Goal: Task Accomplishment & Management: Complete application form

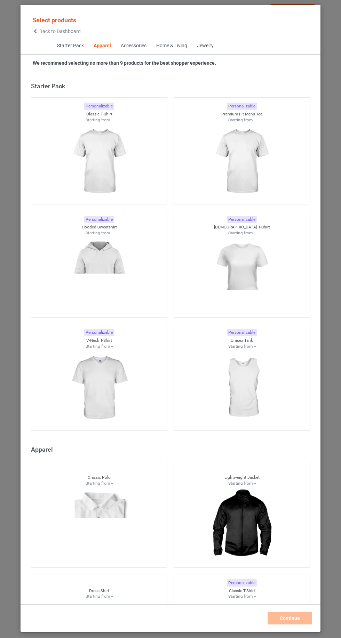
scroll to position [372, 0]
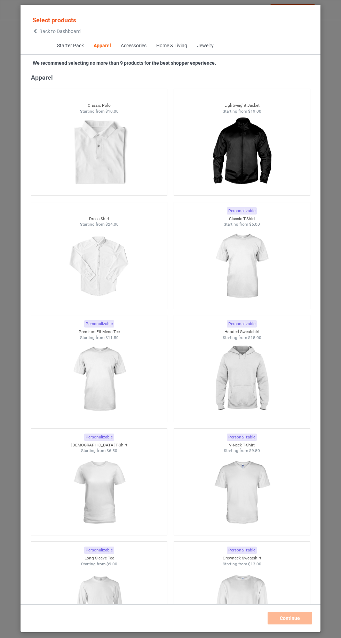
click at [241, 258] on img at bounding box center [241, 266] width 62 height 78
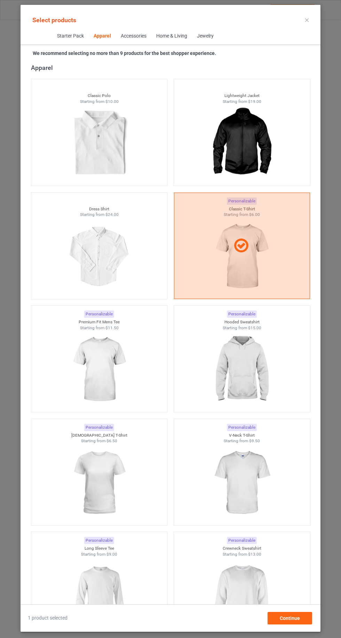
click at [126, 369] on img at bounding box center [99, 370] width 62 height 78
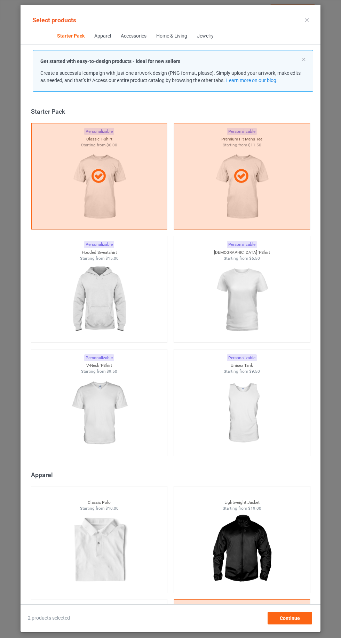
click at [245, 303] on img at bounding box center [241, 300] width 62 height 78
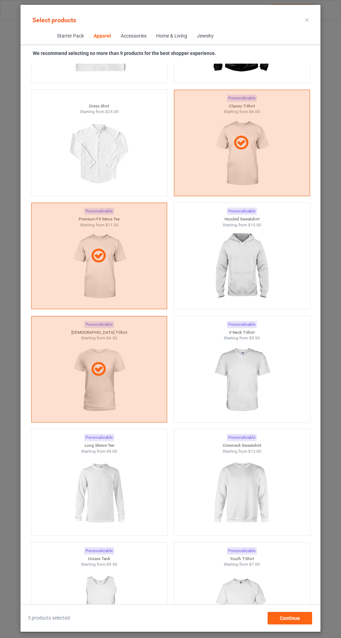
scroll to position [477, 0]
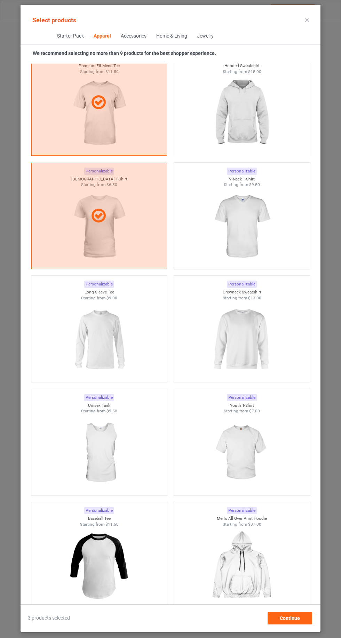
scroll to position [632, 0]
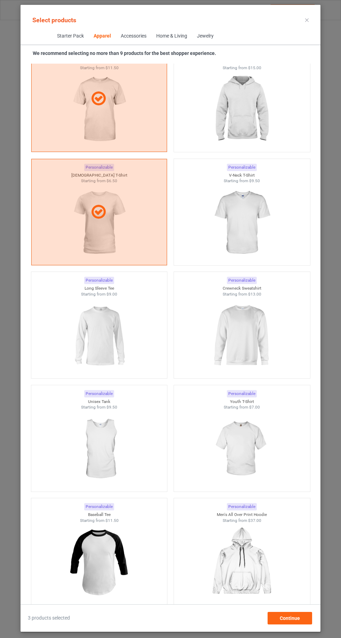
click at [243, 332] on img at bounding box center [241, 336] width 62 height 78
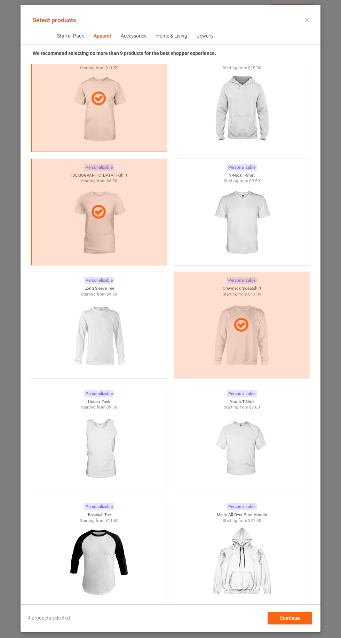
click at [260, 229] on img at bounding box center [241, 223] width 62 height 78
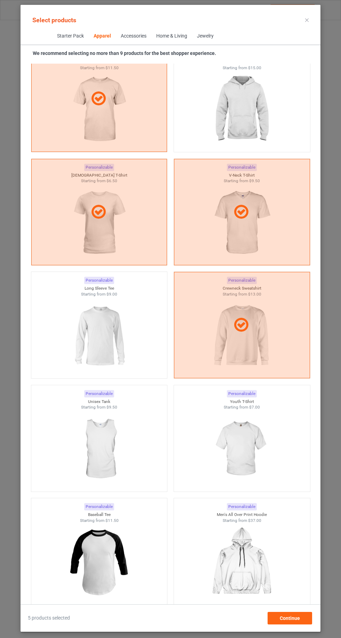
click at [247, 452] on img at bounding box center [241, 449] width 62 height 78
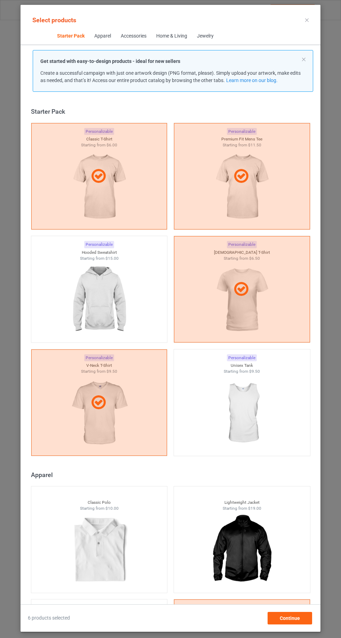
click at [307, 20] on icon at bounding box center [306, 19] width 3 height 3
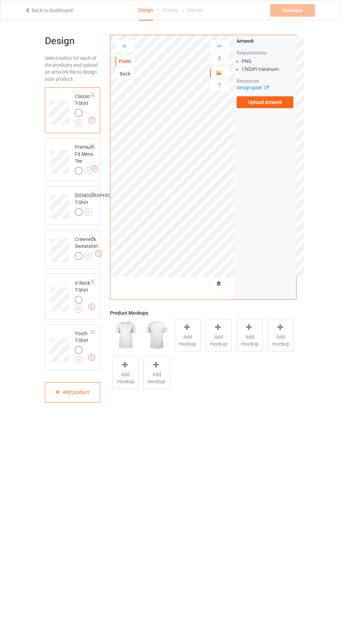
click at [276, 104] on label "Upload Artwork" at bounding box center [264, 102] width 57 height 12
click at [0, 0] on input "Upload Artwork" at bounding box center [0, 0] width 0 height 0
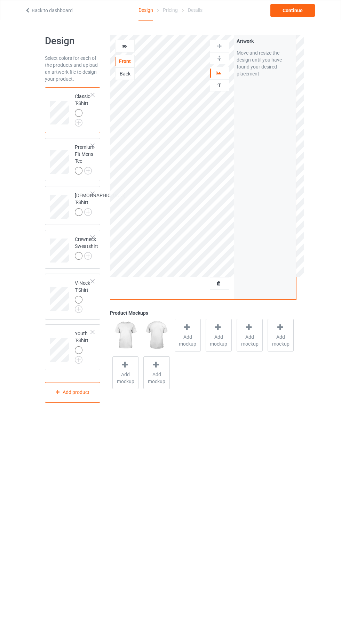
click at [219, 282] on icon at bounding box center [219, 282] width 6 height 5
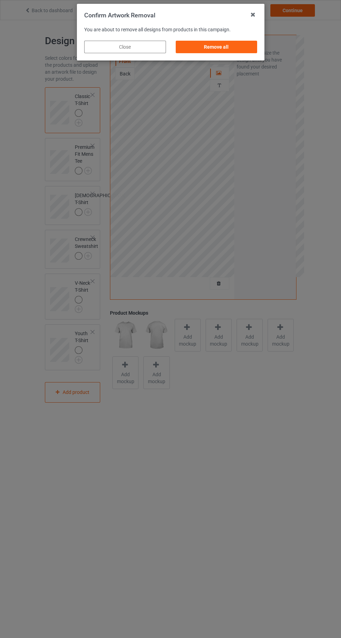
click at [233, 49] on div "Remove all" at bounding box center [216, 47] width 82 height 13
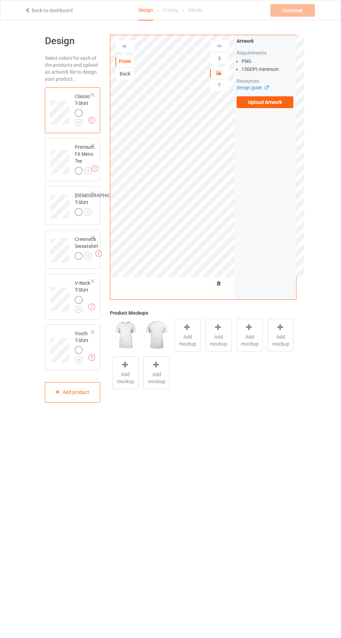
click at [280, 105] on label "Upload Artwork" at bounding box center [264, 102] width 57 height 12
click at [0, 0] on input "Upload Artwork" at bounding box center [0, 0] width 0 height 0
click at [280, 106] on label "Upload Artwork" at bounding box center [264, 102] width 57 height 12
click at [0, 0] on input "Upload Artwork" at bounding box center [0, 0] width 0 height 0
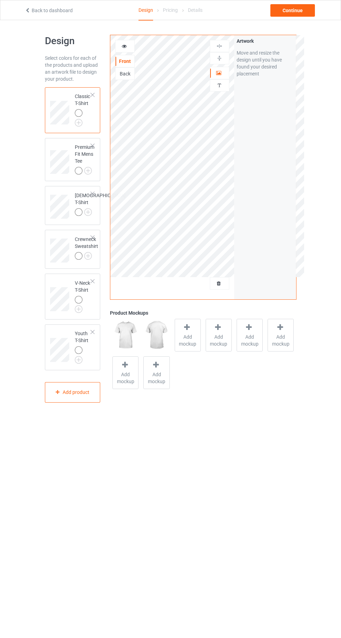
click at [197, 334] on span "Add mockup" at bounding box center [187, 340] width 25 height 14
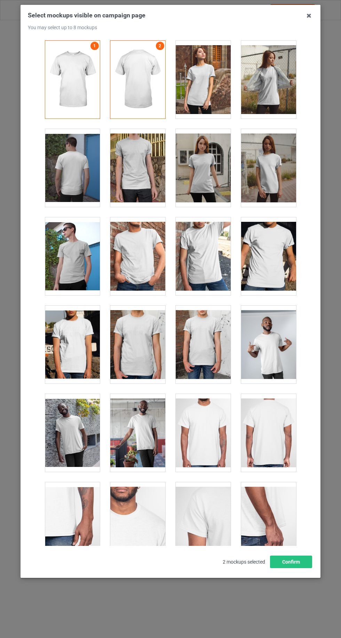
click at [205, 89] on div at bounding box center [203, 80] width 55 height 78
click at [78, 432] on div at bounding box center [72, 433] width 55 height 78
click at [297, 568] on button "Confirm" at bounding box center [291, 562] width 42 height 13
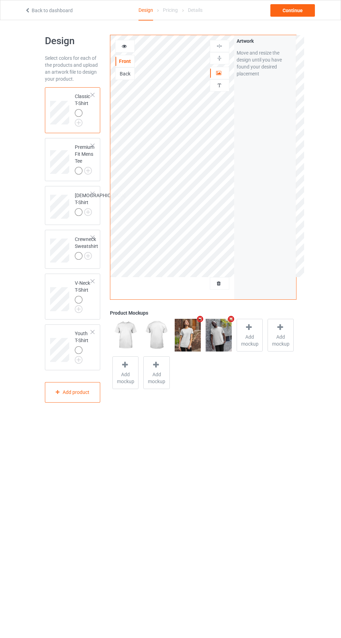
click at [250, 344] on span "Add mockup" at bounding box center [249, 340] width 25 height 14
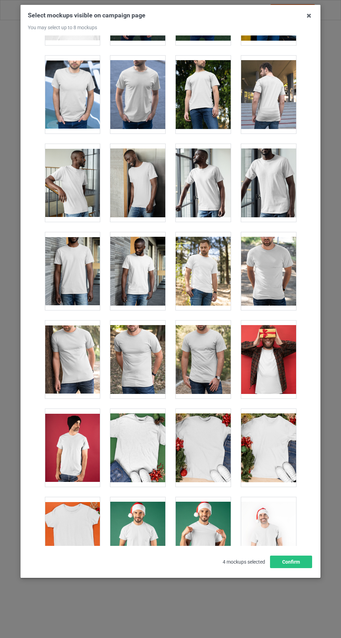
scroll to position [628, 0]
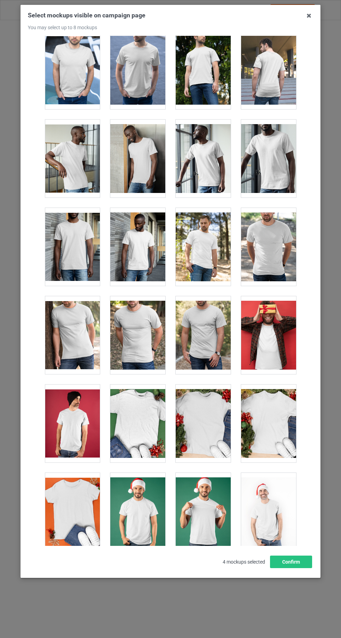
click at [78, 501] on div at bounding box center [72, 512] width 55 height 78
click at [297, 568] on button "Confirm" at bounding box center [291, 562] width 42 height 13
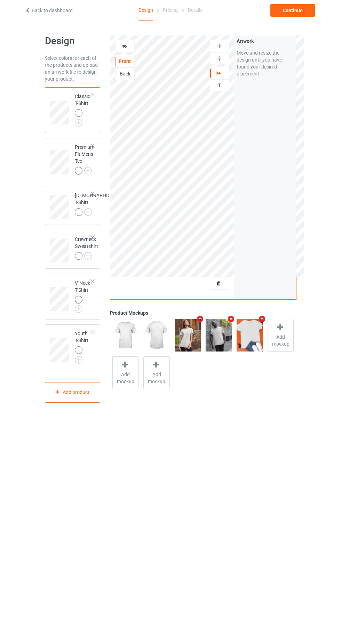
click at [0, 0] on img at bounding box center [0, 0] width 0 height 0
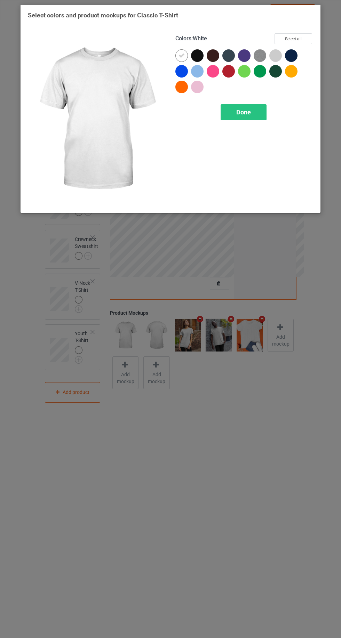
click at [276, 55] on div at bounding box center [275, 55] width 13 height 13
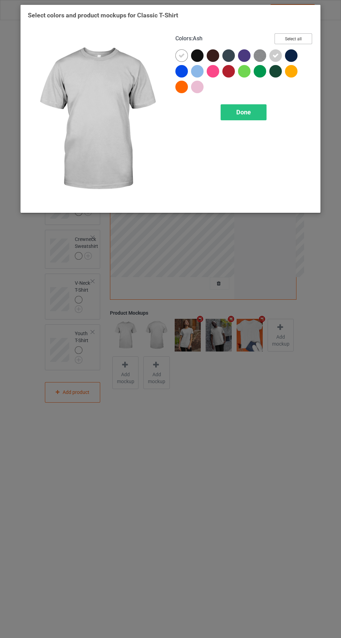
click at [297, 38] on button "Select all" at bounding box center [293, 38] width 38 height 11
click at [198, 55] on icon at bounding box center [197, 56] width 6 height 6
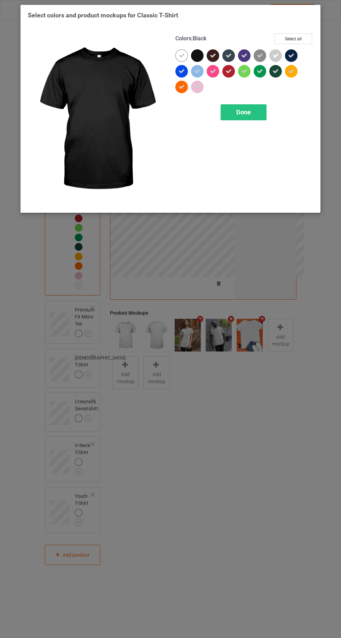
click at [213, 55] on icon at bounding box center [213, 56] width 6 height 6
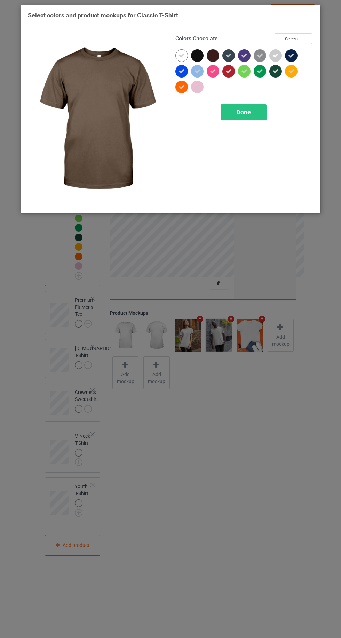
click at [228, 55] on icon at bounding box center [228, 56] width 6 height 6
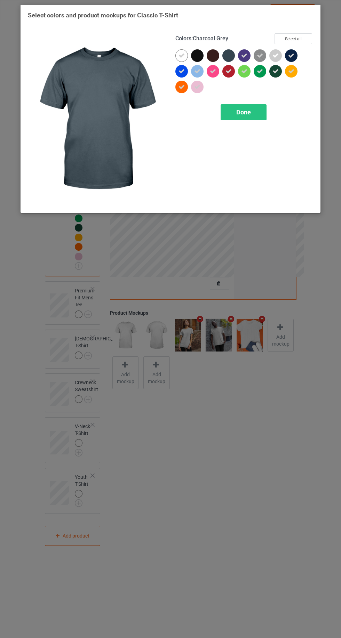
click at [291, 55] on icon at bounding box center [291, 56] width 6 height 6
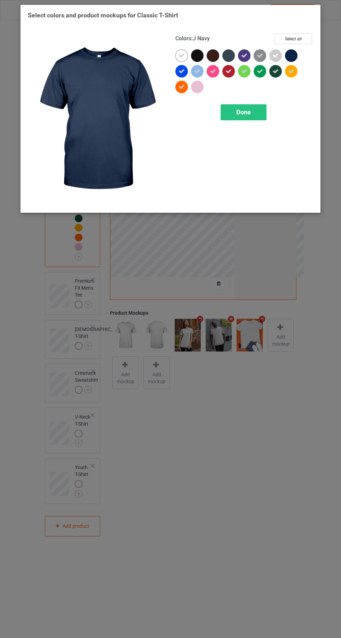
click at [275, 71] on icon at bounding box center [275, 71] width 6 height 6
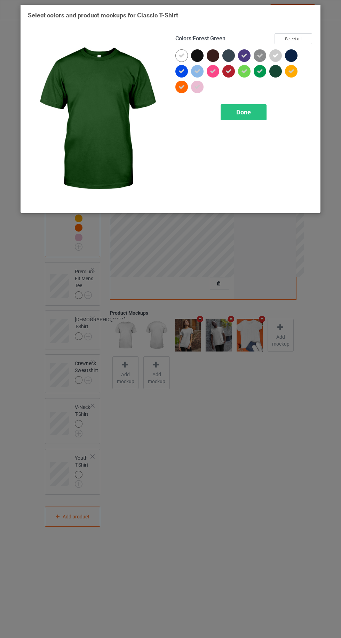
click at [254, 114] on div "Done" at bounding box center [243, 112] width 46 height 16
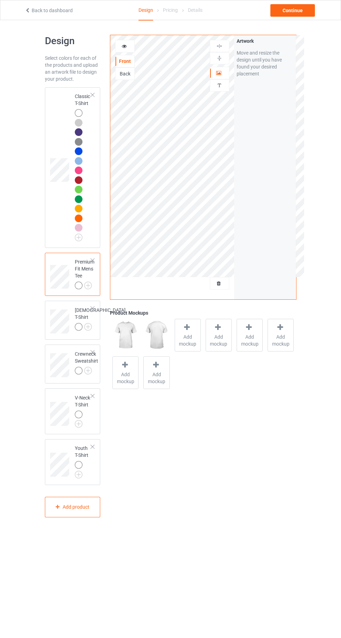
click at [0, 0] on img at bounding box center [0, 0] width 0 height 0
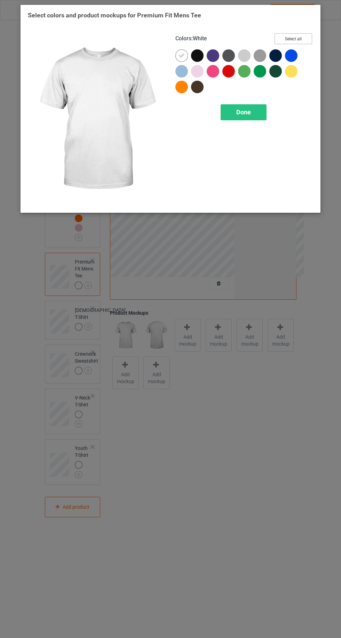
click at [303, 42] on button "Select all" at bounding box center [293, 38] width 38 height 11
click at [198, 55] on icon at bounding box center [197, 56] width 6 height 6
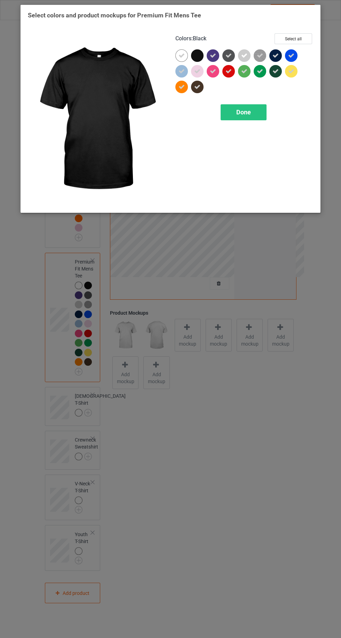
click at [214, 55] on icon at bounding box center [213, 56] width 6 height 6
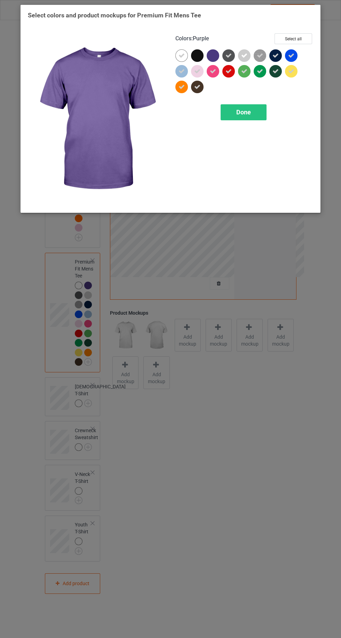
click at [278, 56] on icon at bounding box center [275, 56] width 6 height 6
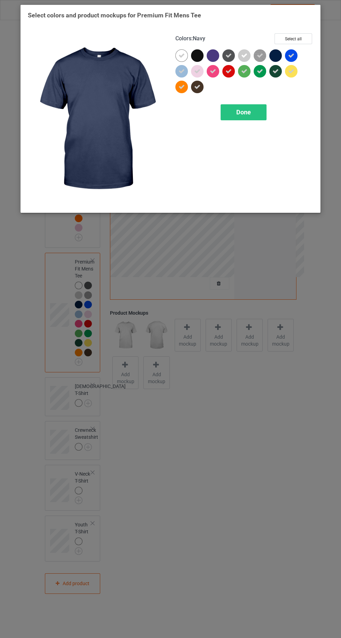
click at [275, 71] on icon at bounding box center [275, 71] width 6 height 6
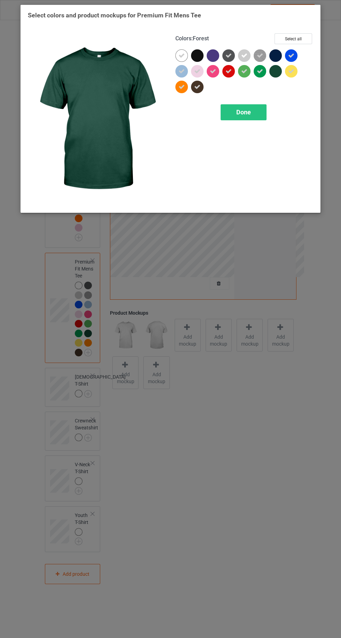
click at [231, 71] on icon at bounding box center [228, 71] width 6 height 6
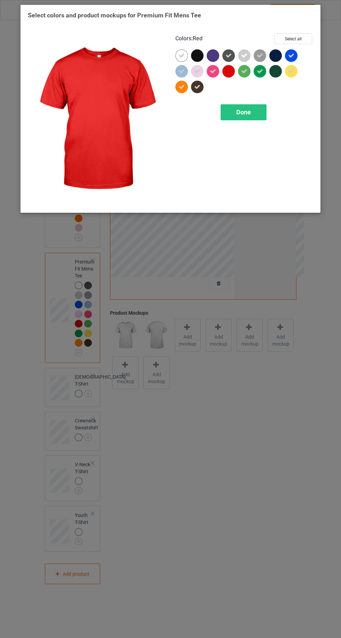
click at [197, 87] on icon at bounding box center [197, 87] width 6 height 6
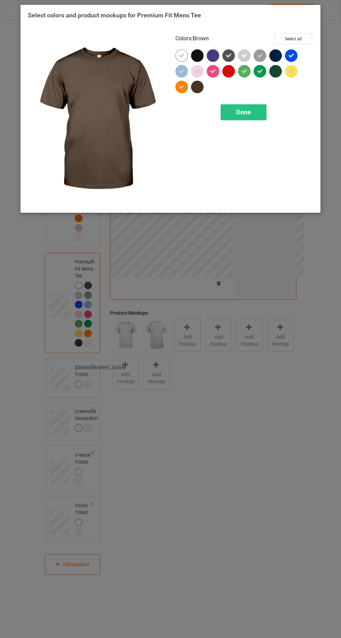
click at [228, 55] on icon at bounding box center [228, 56] width 6 height 6
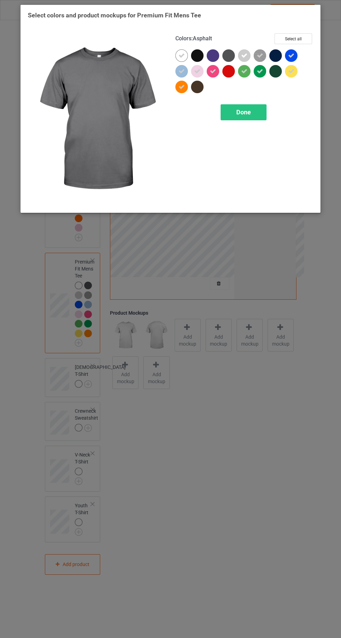
click at [252, 116] on div "Done" at bounding box center [243, 112] width 46 height 16
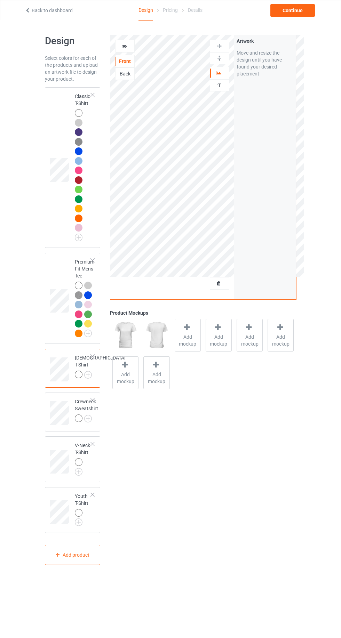
click at [0, 0] on img at bounding box center [0, 0] width 0 height 0
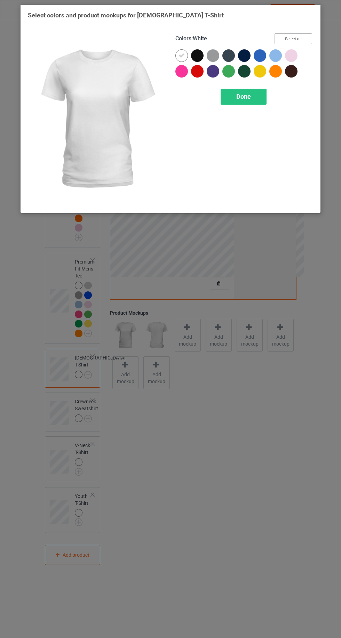
click at [293, 39] on button "Select all" at bounding box center [293, 38] width 38 height 11
click at [197, 55] on icon at bounding box center [197, 56] width 6 height 6
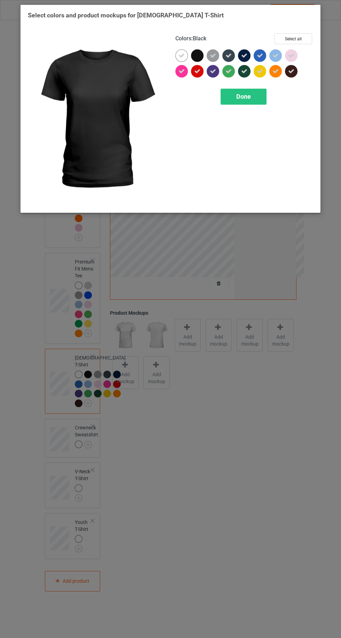
click at [244, 55] on icon at bounding box center [244, 56] width 6 height 6
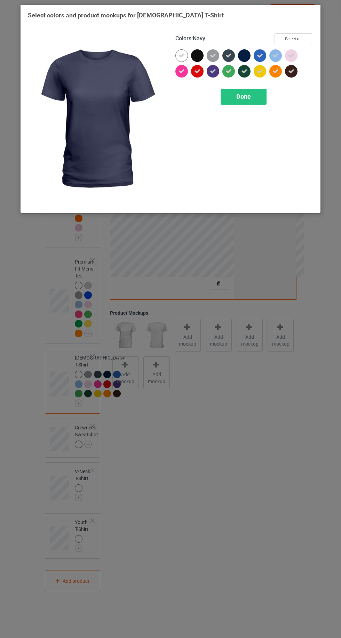
click at [228, 55] on icon at bounding box center [228, 56] width 6 height 6
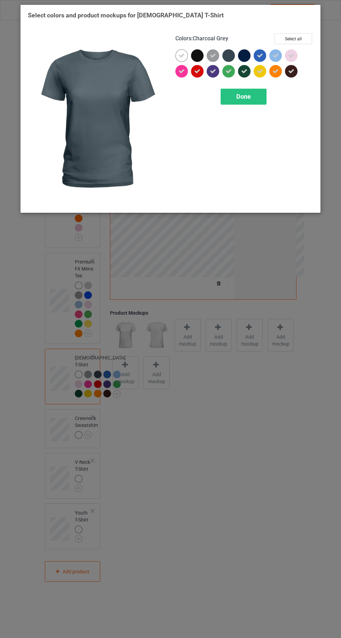
click at [297, 79] on div at bounding box center [293, 73] width 16 height 16
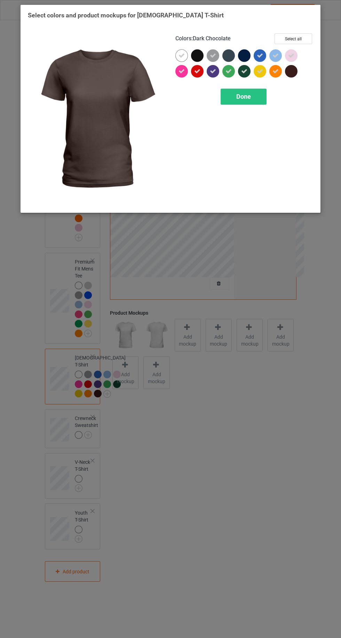
click at [247, 80] on div at bounding box center [246, 73] width 16 height 16
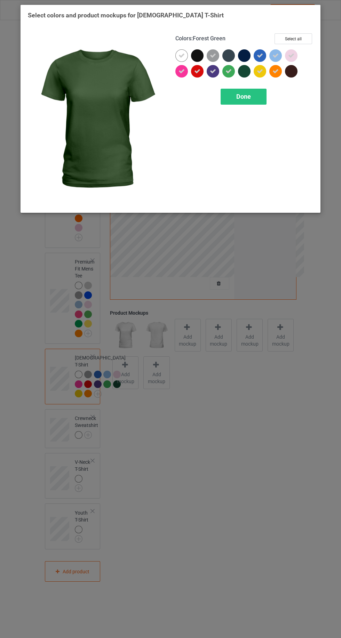
click at [227, 71] on icon at bounding box center [228, 71] width 6 height 6
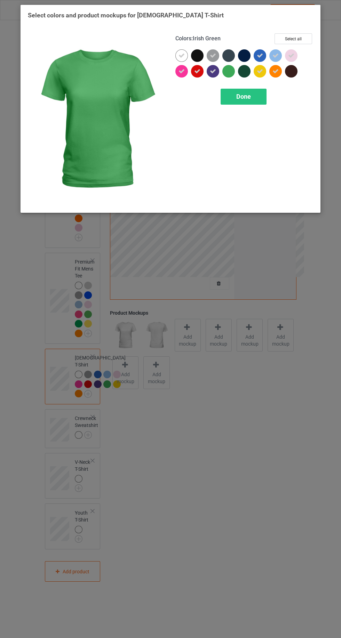
click at [254, 100] on div "Done" at bounding box center [243, 97] width 46 height 16
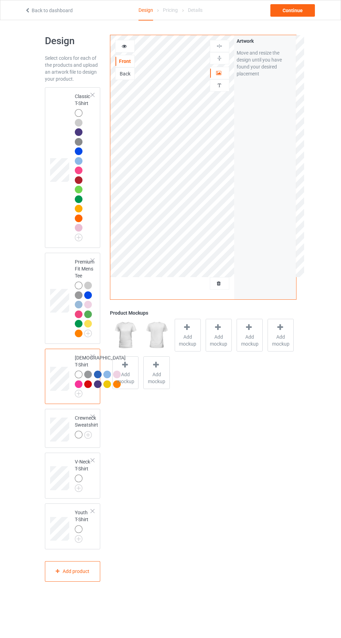
click at [192, 343] on span "Add mockup" at bounding box center [187, 340] width 25 height 14
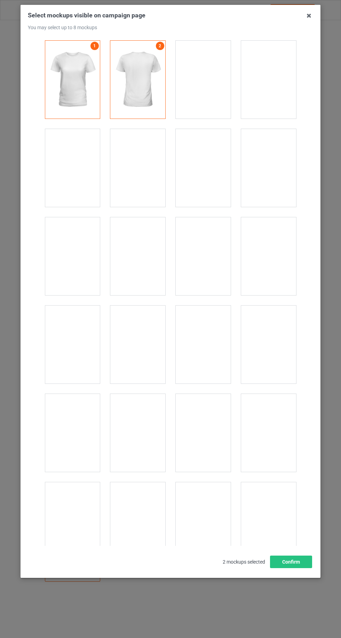
click at [209, 174] on div at bounding box center [203, 168] width 55 height 78
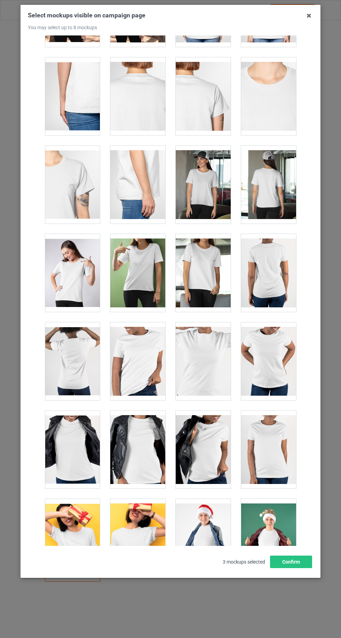
scroll to position [249, 0]
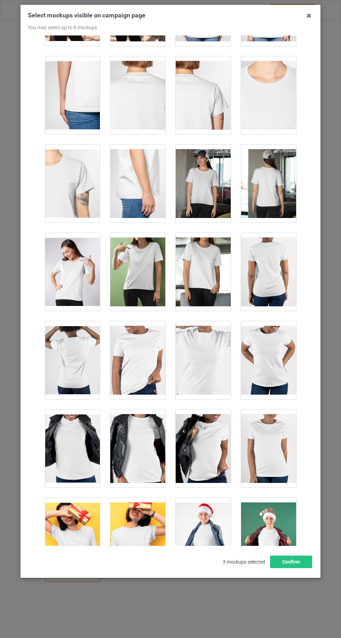
click at [81, 267] on div at bounding box center [72, 272] width 55 height 78
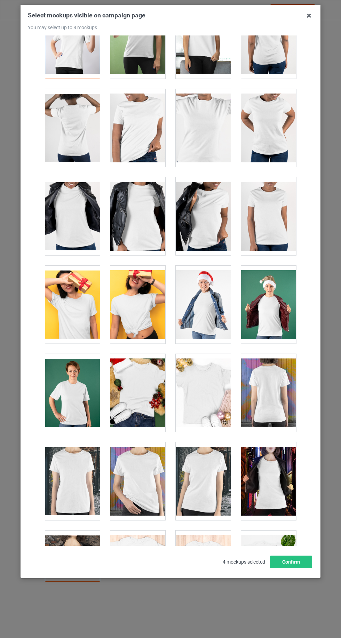
scroll to position [480, 0]
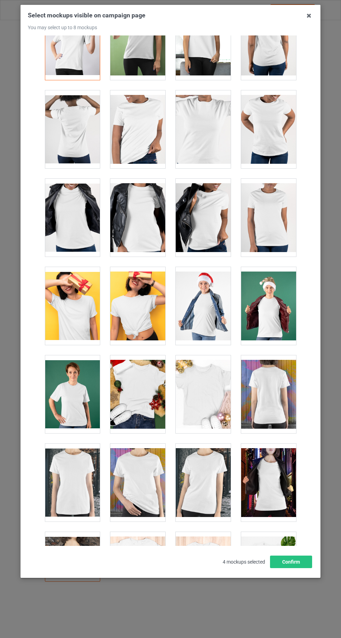
click at [199, 397] on div at bounding box center [203, 394] width 55 height 78
click at [300, 568] on button "Confirm" at bounding box center [291, 562] width 42 height 13
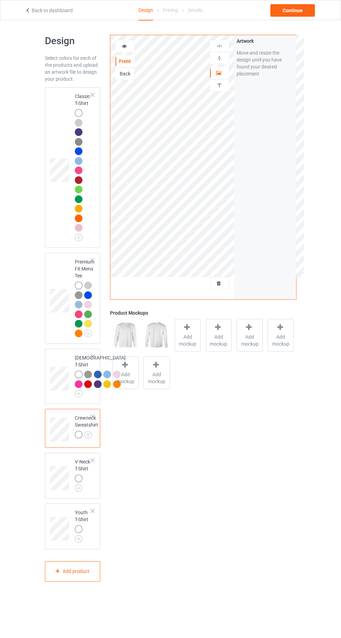
click at [0, 0] on img at bounding box center [0, 0] width 0 height 0
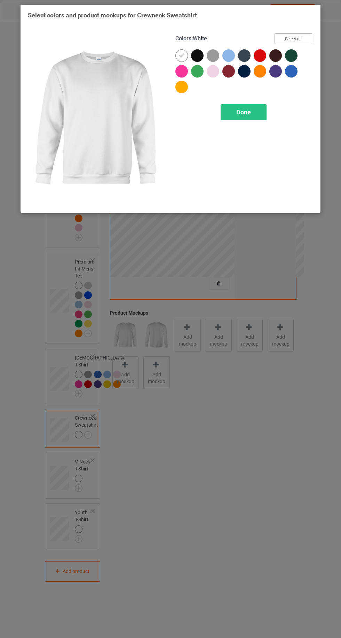
click at [304, 40] on button "Select all" at bounding box center [293, 38] width 38 height 11
click at [197, 55] on icon at bounding box center [197, 56] width 6 height 6
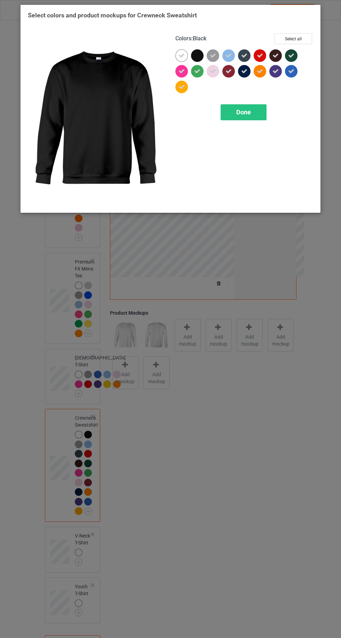
click at [244, 55] on icon at bounding box center [244, 56] width 6 height 6
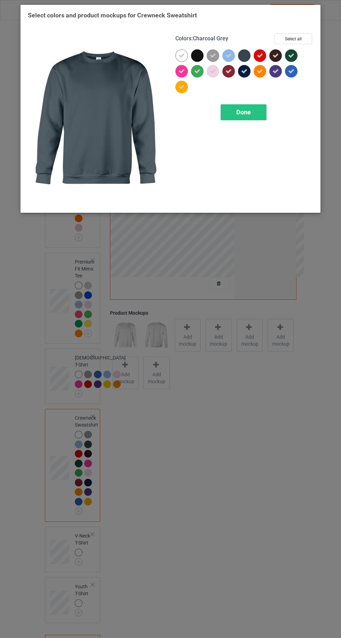
click at [291, 55] on icon at bounding box center [291, 56] width 6 height 6
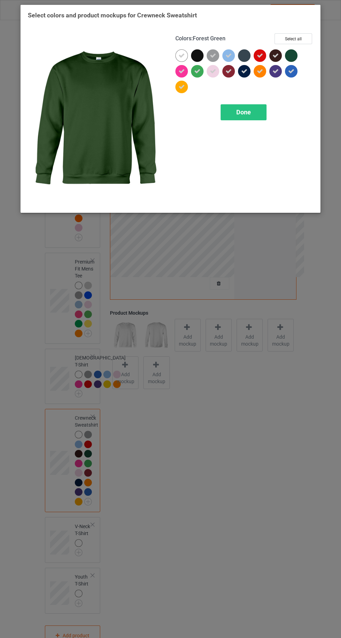
click at [274, 58] on icon at bounding box center [275, 56] width 6 height 6
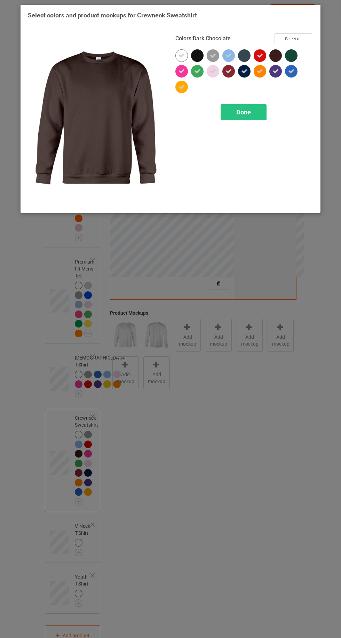
click at [275, 71] on icon at bounding box center [275, 71] width 6 height 6
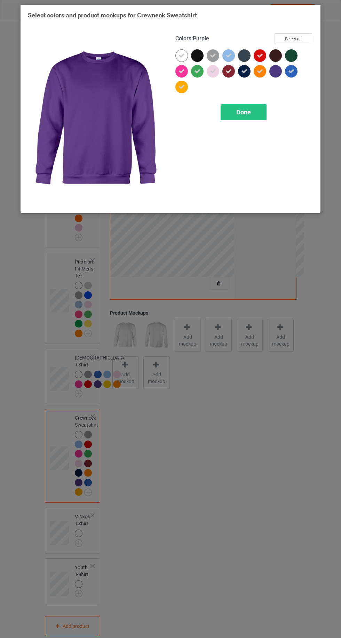
click at [244, 71] on icon at bounding box center [244, 71] width 6 height 6
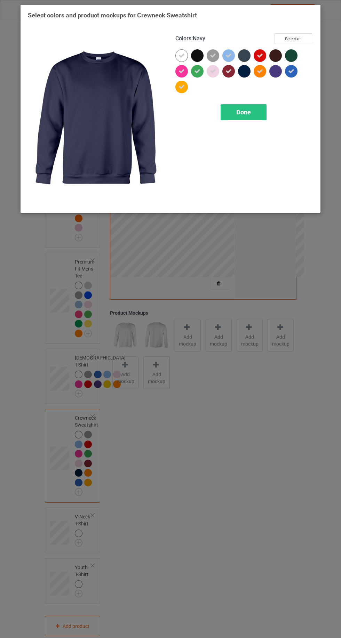
click at [228, 71] on icon at bounding box center [228, 71] width 6 height 6
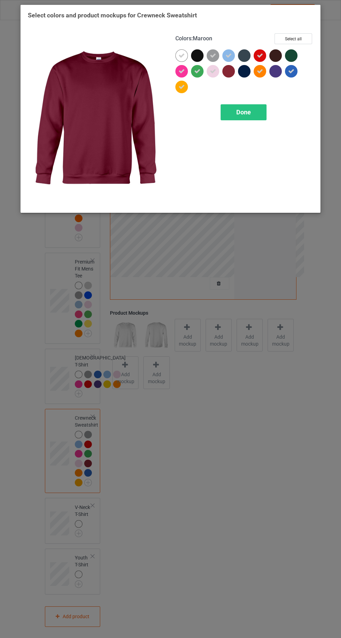
click at [250, 118] on div "Done" at bounding box center [243, 112] width 46 height 16
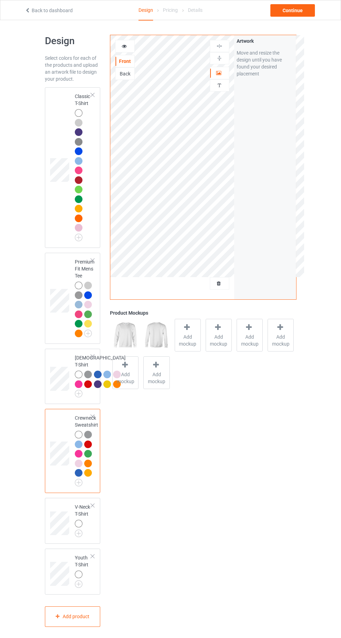
click at [188, 343] on span "Add mockup" at bounding box center [187, 340] width 25 height 14
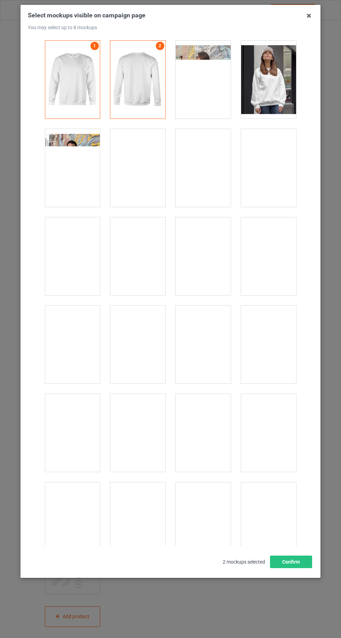
click at [69, 156] on div at bounding box center [72, 168] width 55 height 78
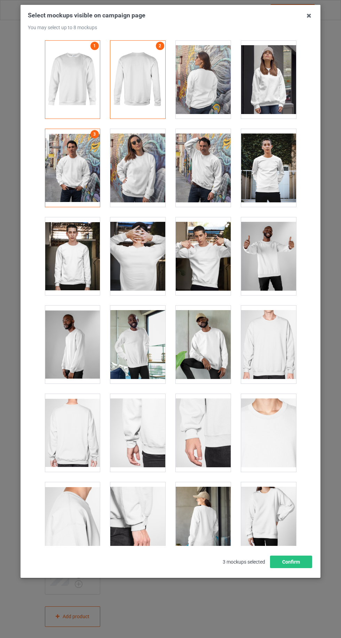
click at [137, 173] on div at bounding box center [137, 168] width 55 height 78
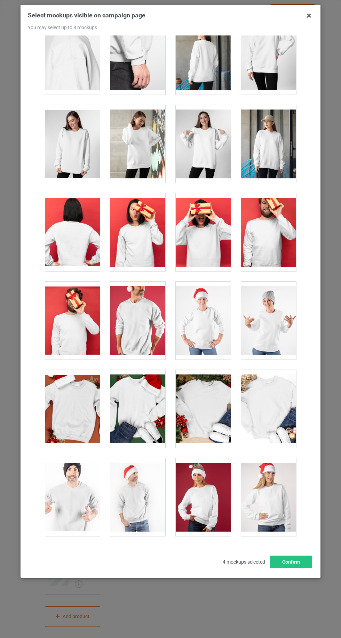
scroll to position [472, 0]
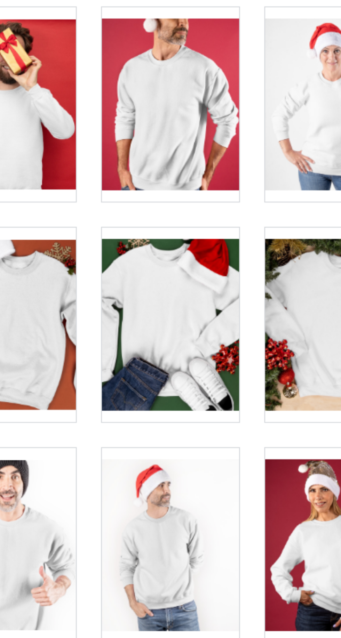
click at [134, 403] on div at bounding box center [137, 403] width 55 height 78
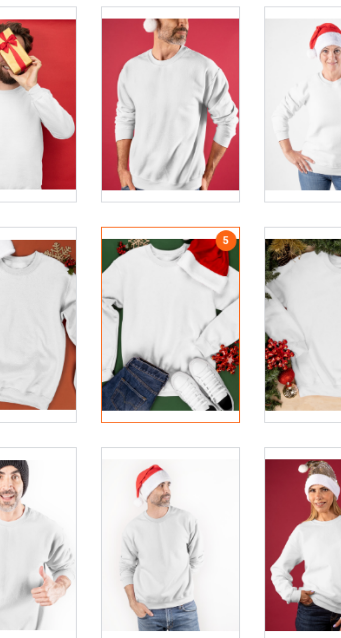
click at [89, 405] on div at bounding box center [72, 403] width 55 height 78
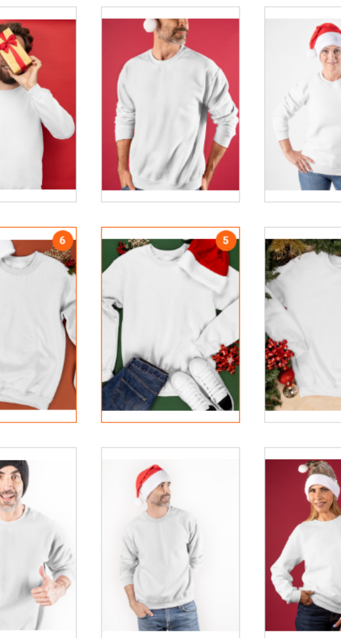
scroll to position [469, 0]
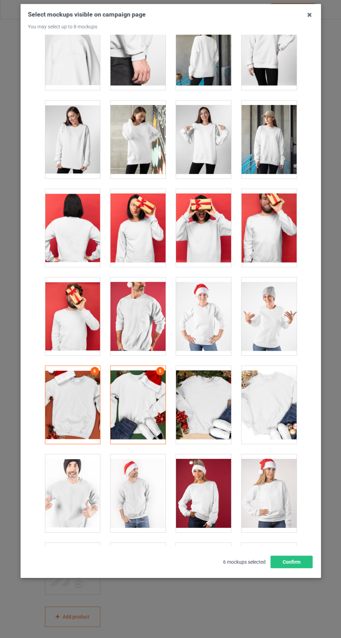
click at [293, 568] on div "Select mockups visible on campaign page You may select up to 8 mockups 1 2 3 4 …" at bounding box center [170, 289] width 285 height 557
click at [300, 568] on button "Confirm" at bounding box center [291, 562] width 42 height 13
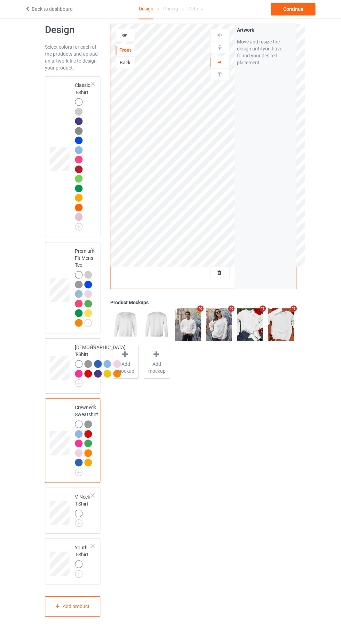
scroll to position [31, 0]
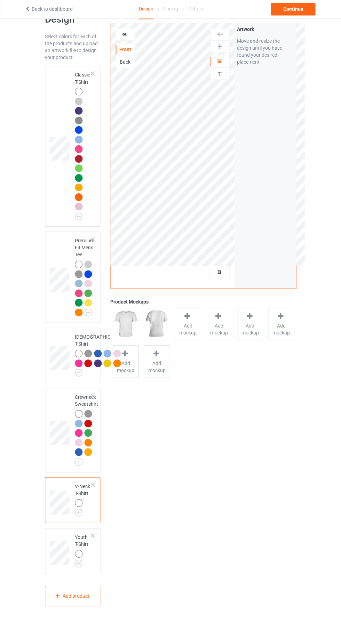
click at [0, 0] on img at bounding box center [0, 0] width 0 height 0
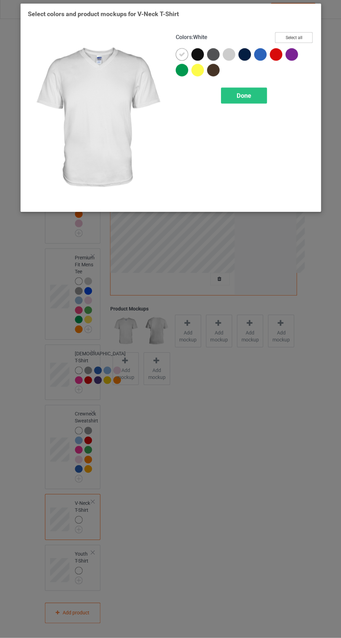
click at [296, 36] on button "Select all" at bounding box center [293, 38] width 38 height 11
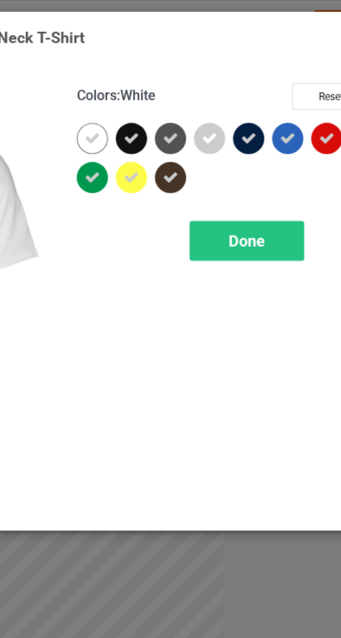
click at [198, 59] on div at bounding box center [197, 55] width 13 height 13
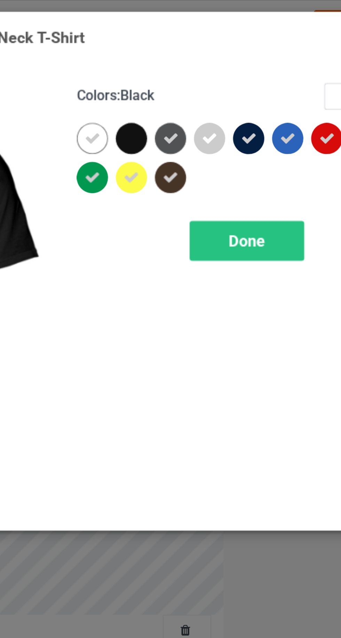
click at [213, 57] on icon at bounding box center [213, 56] width 6 height 6
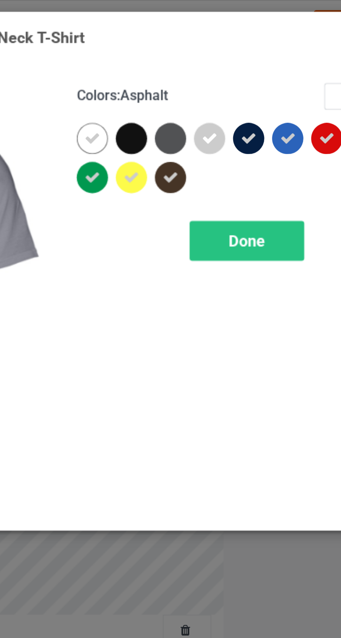
click at [243, 56] on icon at bounding box center [244, 56] width 6 height 6
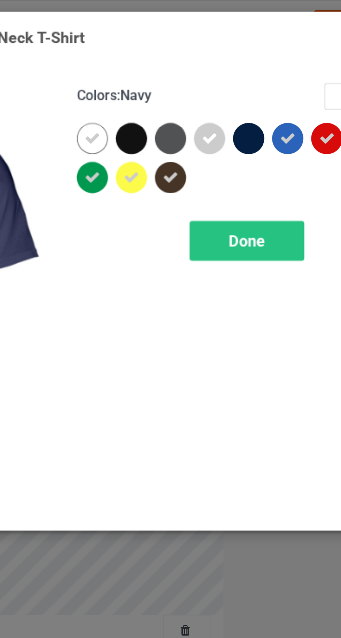
scroll to position [31, 0]
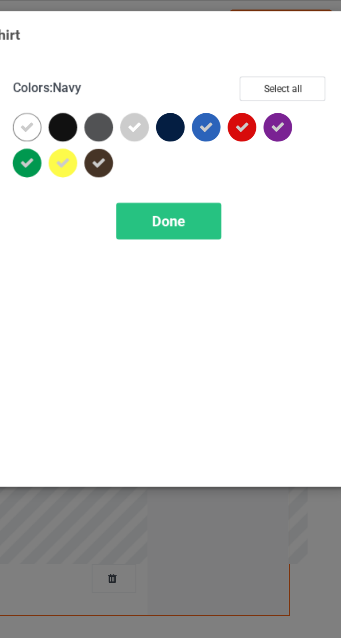
click at [213, 70] on icon at bounding box center [213, 71] width 6 height 6
click at [252, 96] on div "Done" at bounding box center [243, 97] width 46 height 16
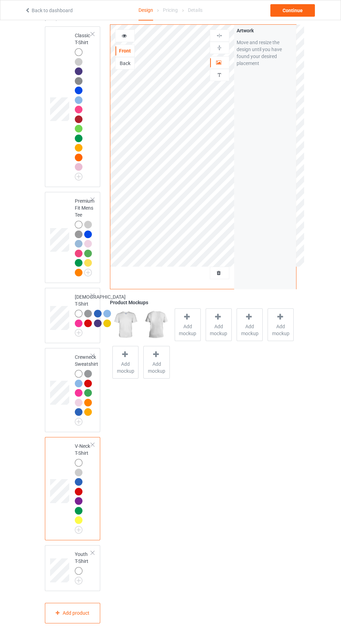
scroll to position [88, 0]
click at [192, 328] on span "Add mockup" at bounding box center [187, 330] width 25 height 14
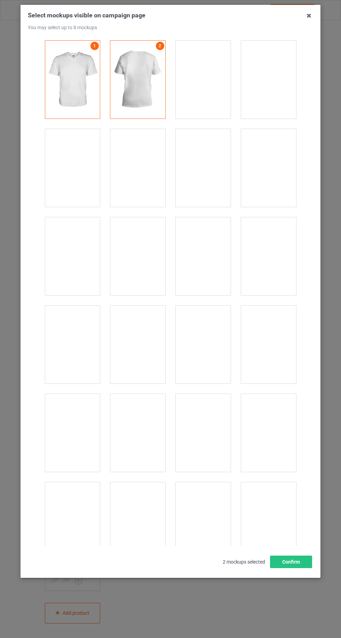
click at [78, 170] on div at bounding box center [72, 168] width 55 height 78
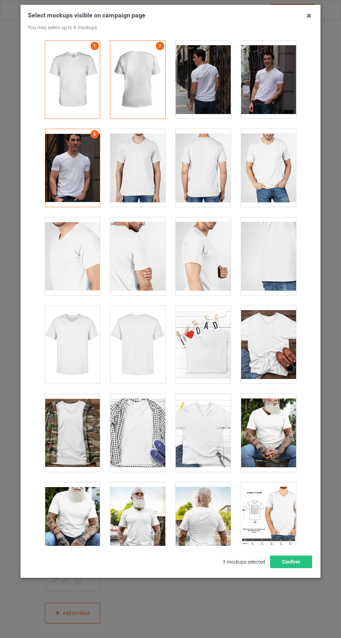
click at [80, 340] on div at bounding box center [72, 345] width 55 height 78
click at [266, 348] on div at bounding box center [268, 345] width 55 height 78
click at [302, 568] on button "Confirm" at bounding box center [291, 562] width 42 height 13
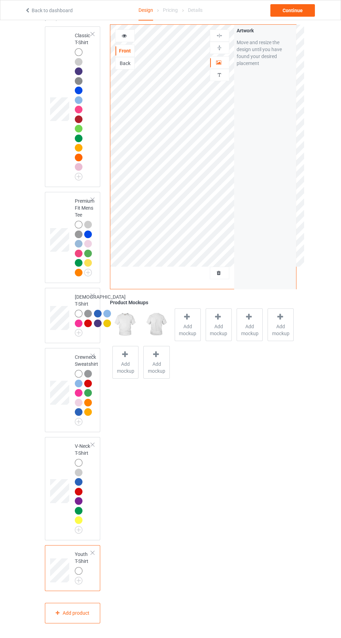
click at [0, 0] on img at bounding box center [0, 0] width 0 height 0
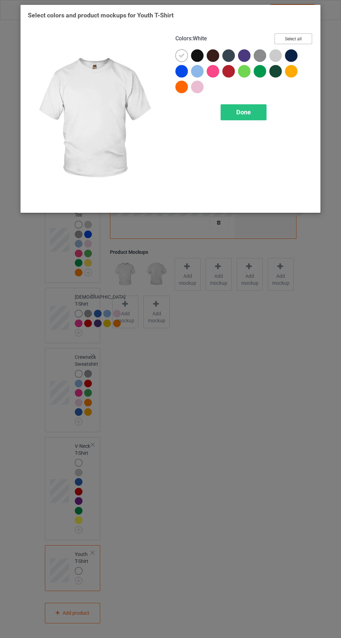
click at [306, 43] on button "Select all" at bounding box center [293, 38] width 38 height 11
click at [198, 55] on icon at bounding box center [197, 56] width 6 height 6
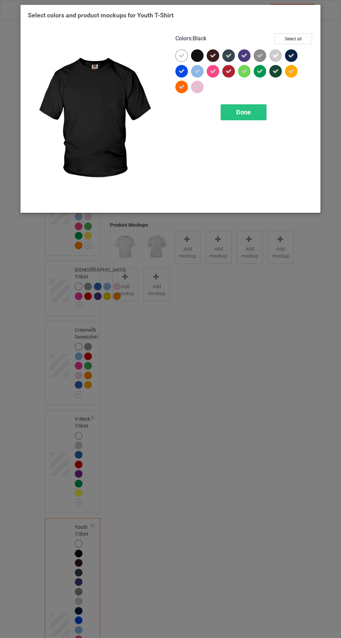
click at [213, 55] on icon at bounding box center [213, 56] width 6 height 6
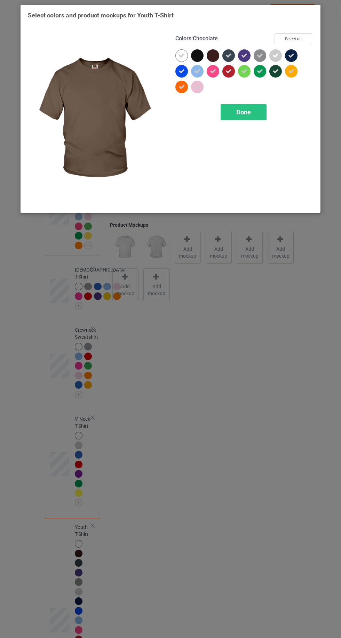
click at [228, 55] on icon at bounding box center [228, 56] width 6 height 6
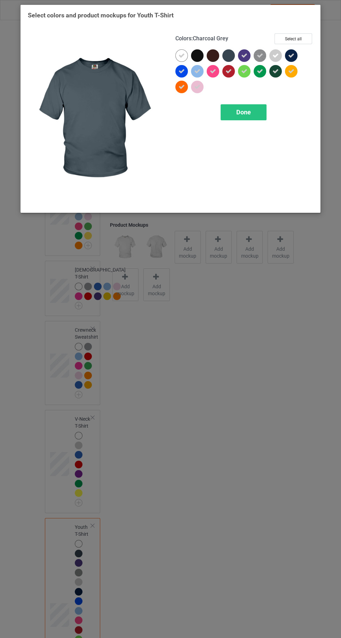
click at [291, 55] on icon at bounding box center [291, 56] width 6 height 6
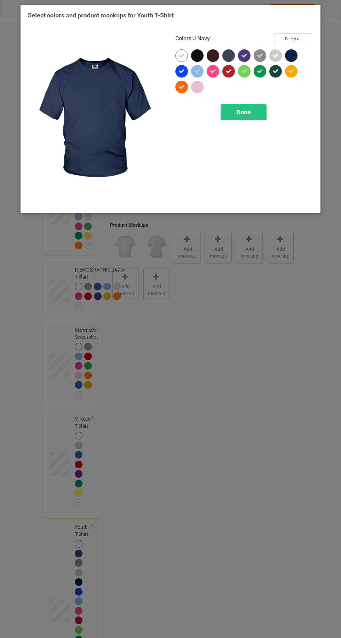
click at [275, 71] on icon at bounding box center [275, 71] width 6 height 6
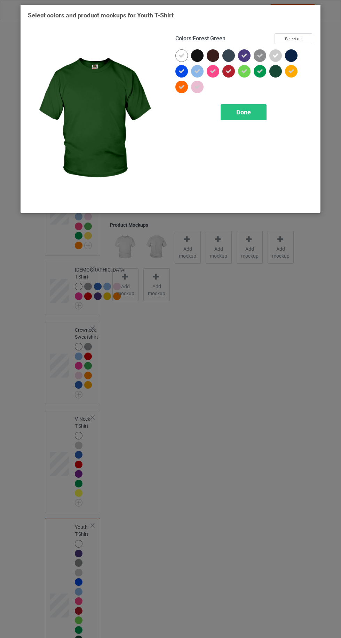
click at [228, 71] on icon at bounding box center [228, 71] width 6 height 6
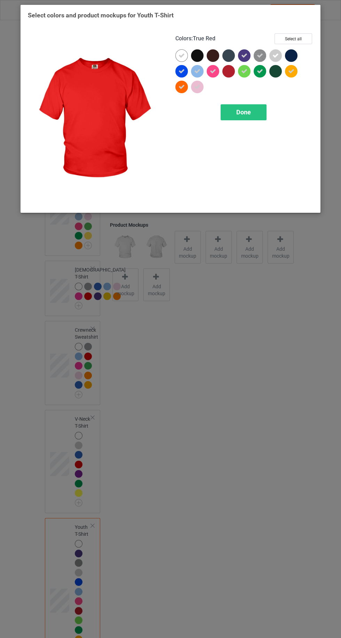
click at [254, 113] on div "Done" at bounding box center [243, 112] width 46 height 16
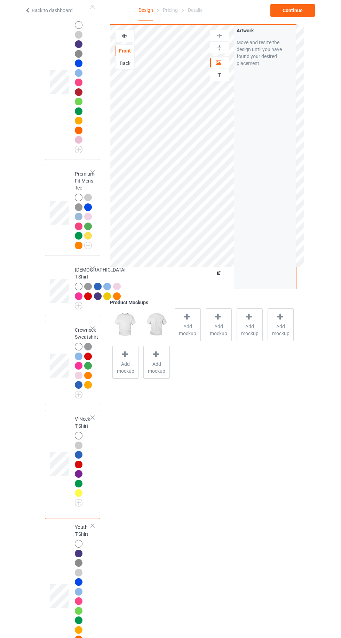
click at [188, 331] on span "Add mockup" at bounding box center [187, 330] width 25 height 14
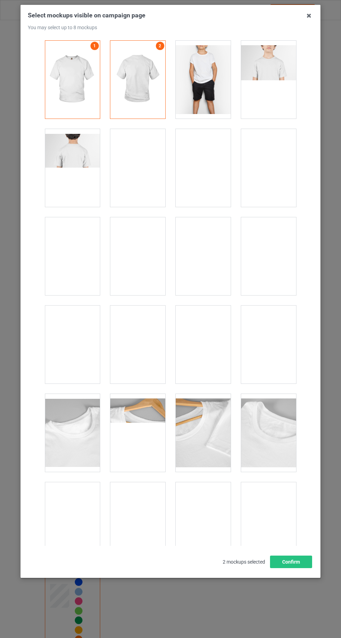
click at [272, 78] on div at bounding box center [268, 80] width 55 height 78
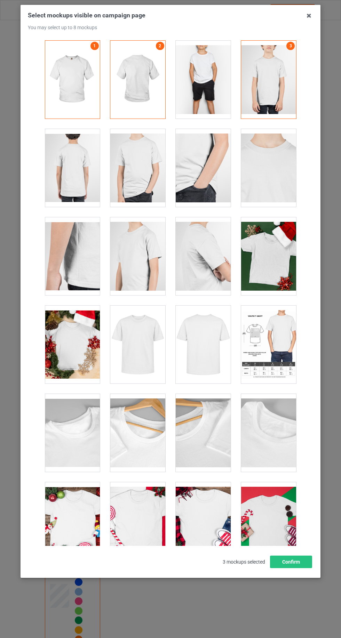
click at [82, 170] on div at bounding box center [72, 168] width 55 height 78
click at [81, 177] on div at bounding box center [72, 168] width 55 height 78
click at [146, 181] on div at bounding box center [137, 168] width 55 height 78
click at [272, 255] on div at bounding box center [268, 256] width 55 height 78
click at [293, 568] on button "Confirm" at bounding box center [291, 562] width 42 height 13
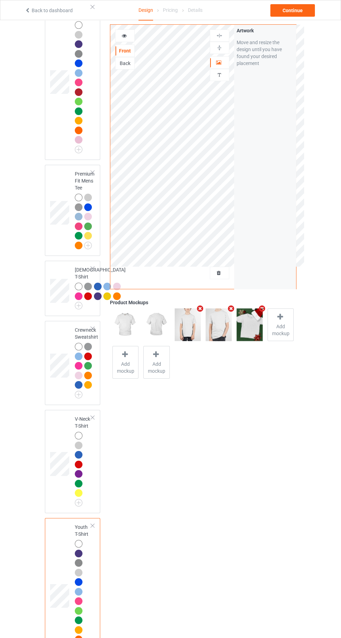
click at [61, 271] on td at bounding box center [60, 289] width 21 height 50
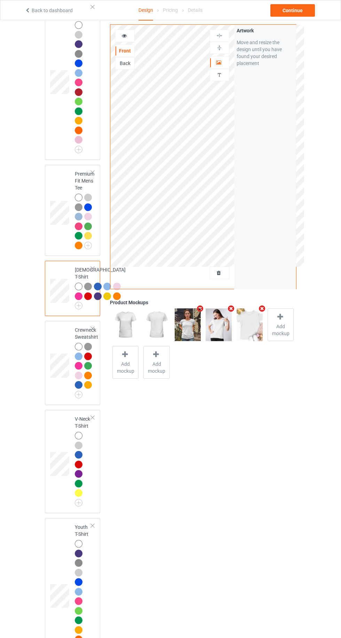
click at [56, 177] on td at bounding box center [60, 211] width 21 height 86
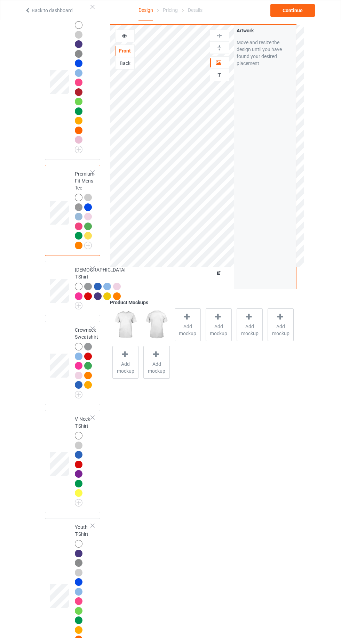
click at [194, 329] on span "Add mockup" at bounding box center [187, 330] width 25 height 14
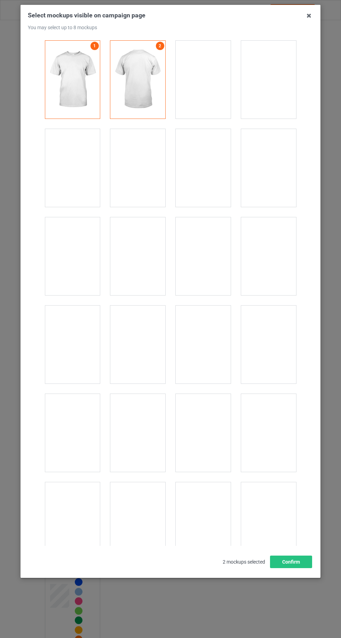
click at [265, 81] on div at bounding box center [268, 80] width 55 height 78
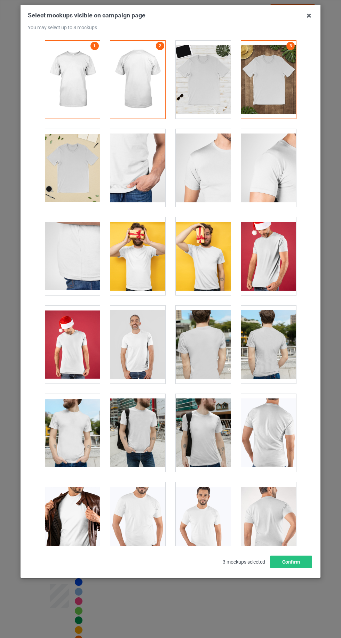
click at [140, 349] on div at bounding box center [137, 345] width 55 height 78
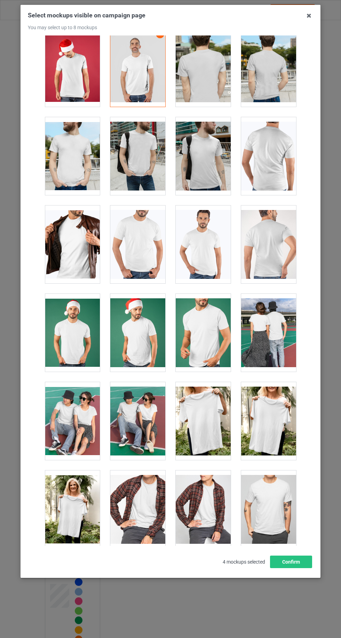
scroll to position [288, 0]
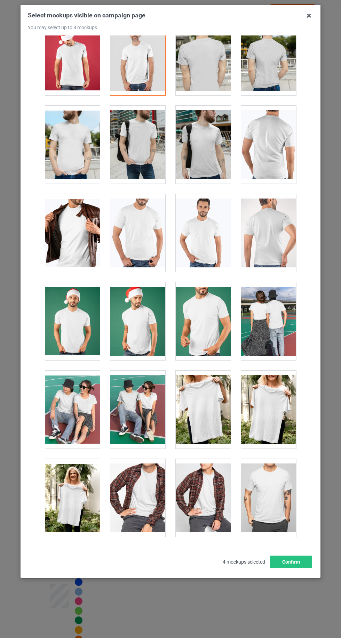
click at [140, 406] on div at bounding box center [137, 410] width 55 height 78
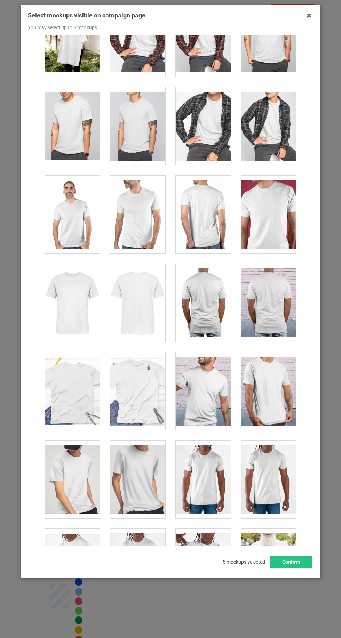
scroll to position [750, 0]
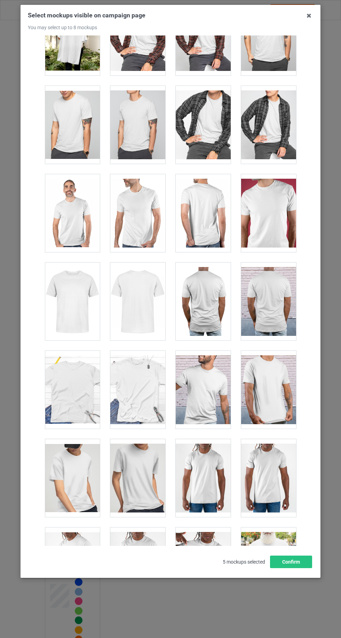
click at [142, 379] on div at bounding box center [137, 390] width 55 height 78
click at [303, 568] on button "Confirm" at bounding box center [291, 562] width 42 height 13
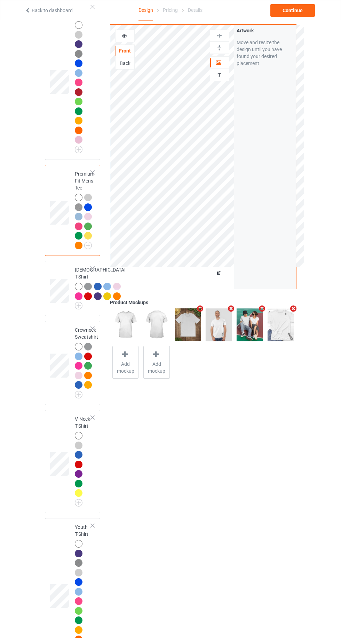
click at [55, 107] on td at bounding box center [60, 79] width 21 height 155
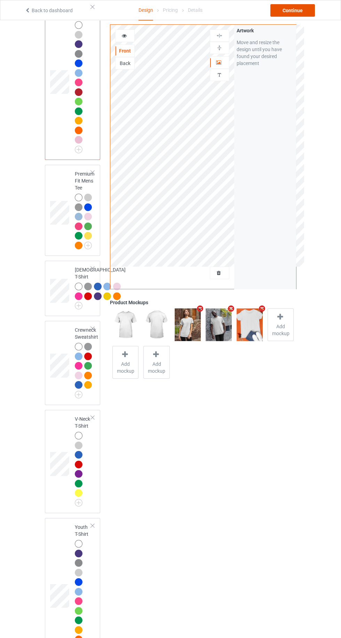
click at [308, 13] on div "Continue" at bounding box center [292, 10] width 45 height 13
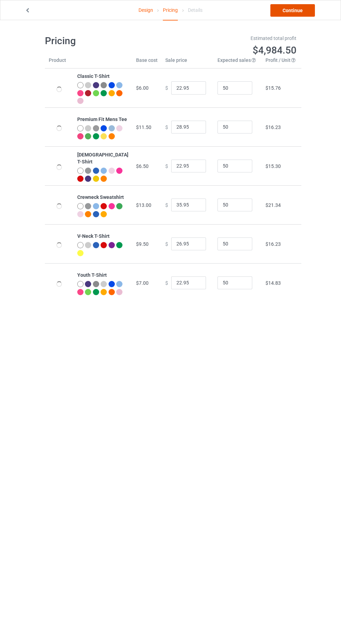
click at [294, 10] on link "Continue" at bounding box center [292, 10] width 45 height 13
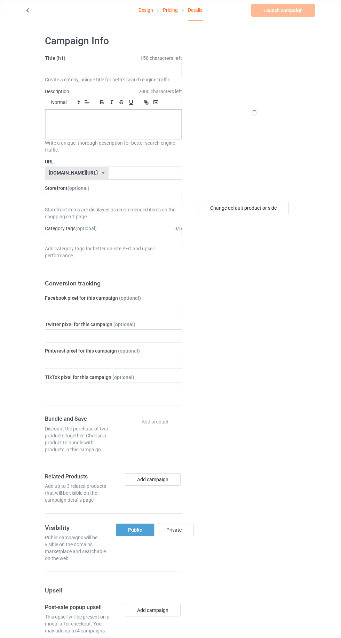
click at [142, 69] on input "text" at bounding box center [113, 69] width 137 height 13
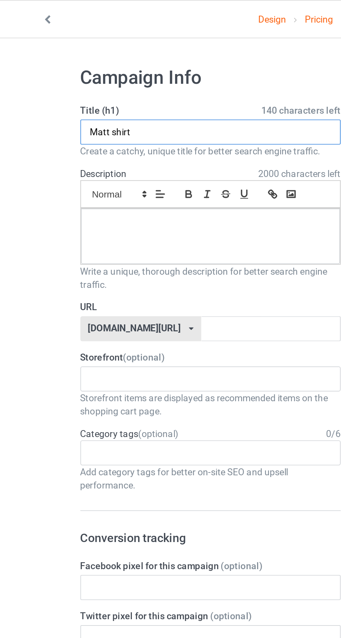
type input "Matt shirt"
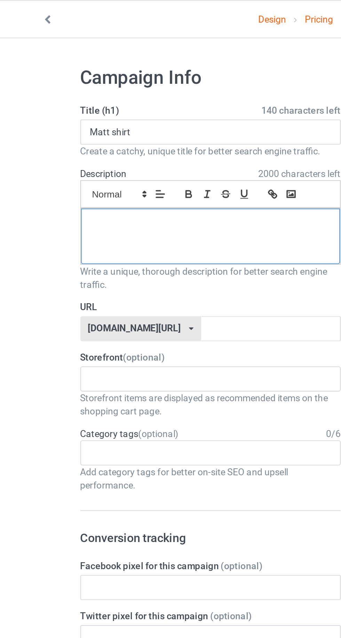
click at [124, 127] on div at bounding box center [113, 124] width 136 height 29
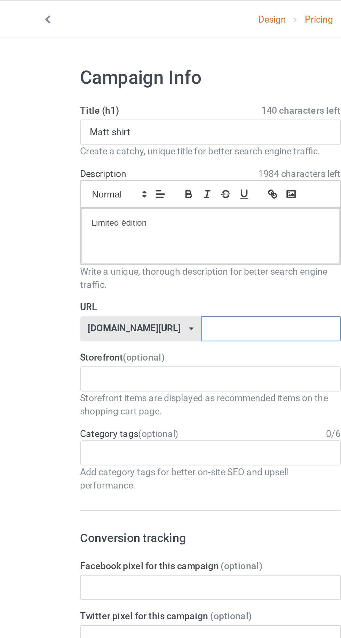
click at [130, 170] on input "text" at bounding box center [144, 173] width 73 height 13
click at [108, 174] on input "Mattshirt" at bounding box center [144, 173] width 73 height 13
click at [108, 172] on input "Mattshirt" at bounding box center [144, 173] width 73 height 13
type input "Matt02shirt"
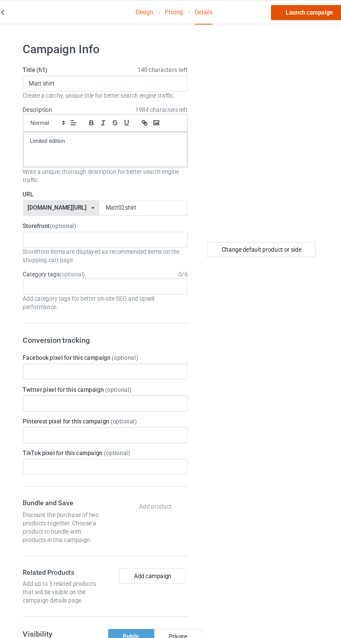
click at [288, 10] on link "Launch campaign" at bounding box center [283, 10] width 64 height 13
